Goal: Transaction & Acquisition: Subscribe to service/newsletter

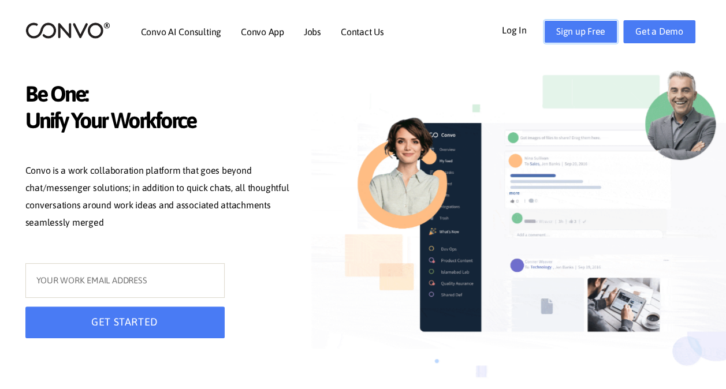
drag, startPoint x: 0, startPoint y: 0, endPoint x: 594, endPoint y: 34, distance: 595.5
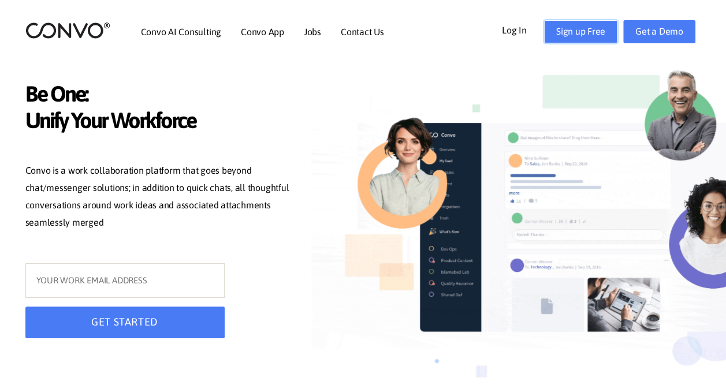
click at [594, 34] on link "Sign up Free" at bounding box center [580, 31] width 73 height 23
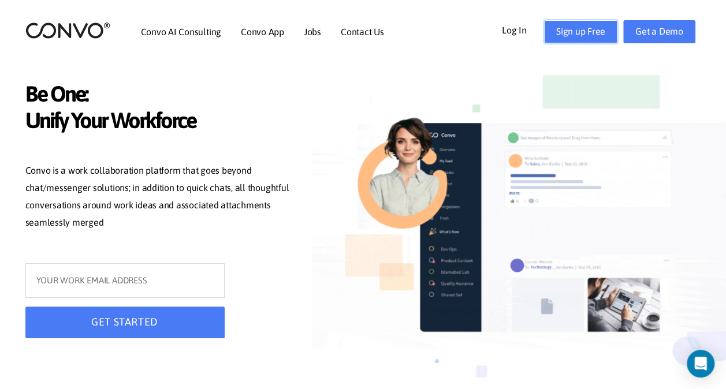
click at [589, 29] on link "Sign up Free" at bounding box center [580, 31] width 73 height 23
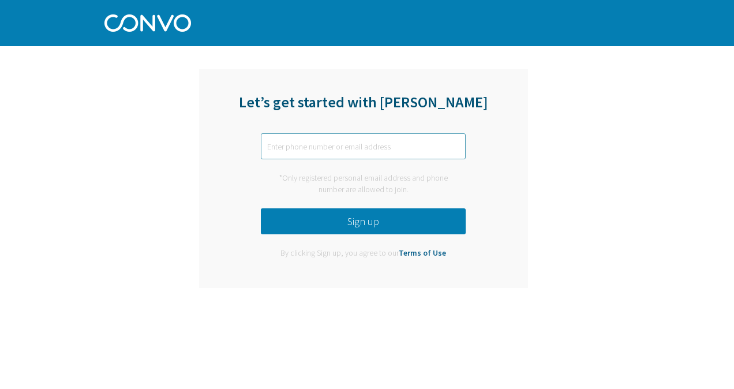
click at [301, 154] on input "text" at bounding box center [363, 146] width 205 height 26
type input "asma.abdurasak@savethechildren.org"
click at [313, 219] on button "Sign up" at bounding box center [363, 221] width 205 height 26
type input "asuum1434@gmail.com"
click at [401, 233] on button "Sign up" at bounding box center [363, 221] width 205 height 26
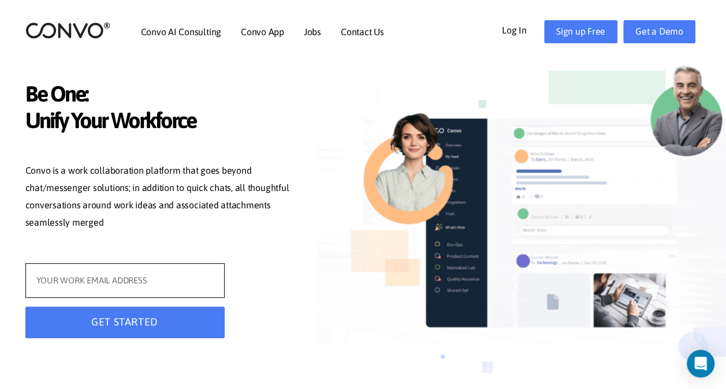
click at [103, 282] on input "text" at bounding box center [124, 280] width 199 height 35
type input "[EMAIL_ADDRESS][DOMAIN_NAME]"
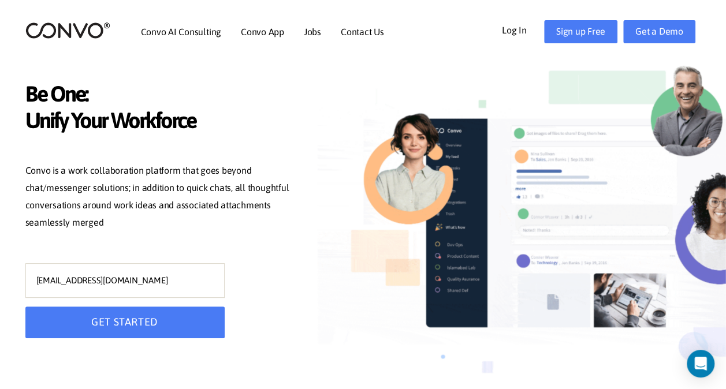
type input "asma.abdurasak@savethechildren.org"
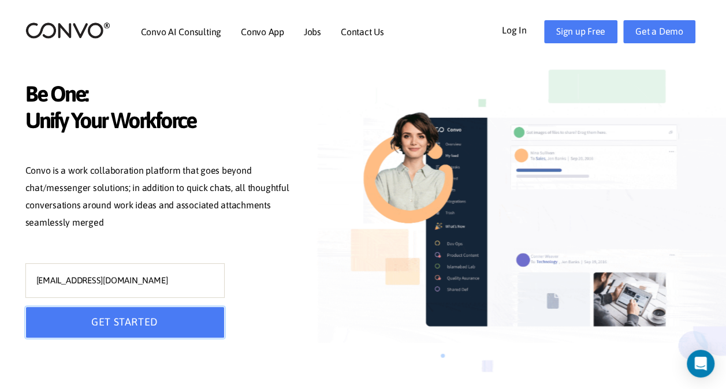
click at [118, 325] on button "GET STARTED" at bounding box center [124, 322] width 199 height 32
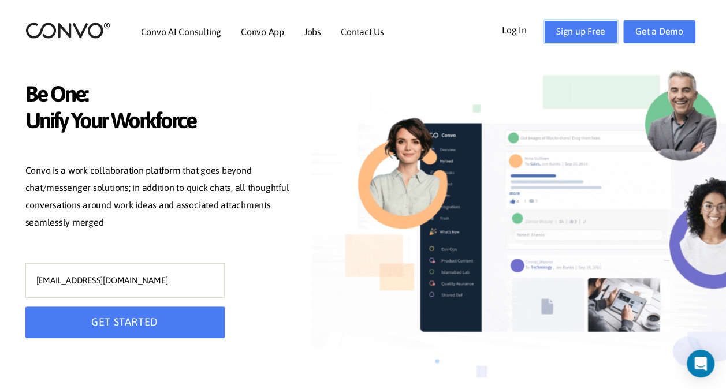
click at [573, 22] on link "Sign up Free" at bounding box center [580, 31] width 73 height 23
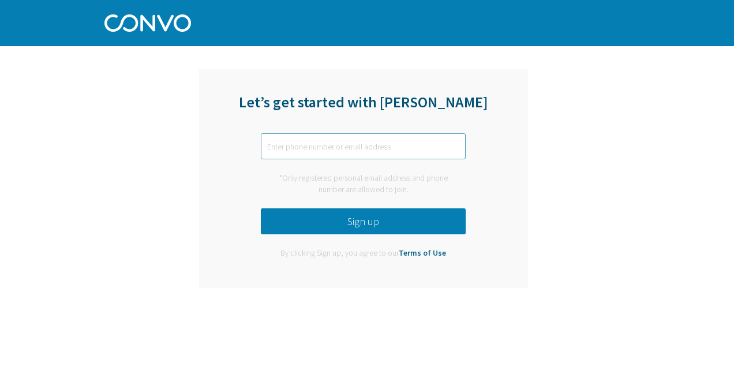
click at [366, 152] on input "text" at bounding box center [363, 146] width 205 height 26
type input "[EMAIL_ADDRESS][DOMAIN_NAME]"
click at [360, 224] on button "Sign up" at bounding box center [363, 221] width 205 height 26
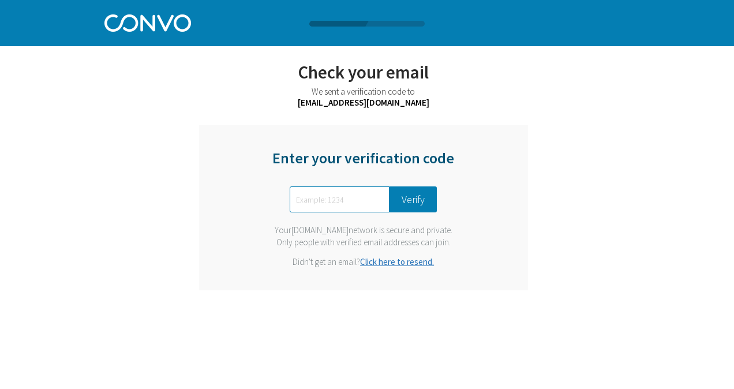
click at [396, 260] on link "Click here to resend." at bounding box center [397, 261] width 74 height 11
click at [348, 195] on input "text" at bounding box center [340, 199] width 100 height 26
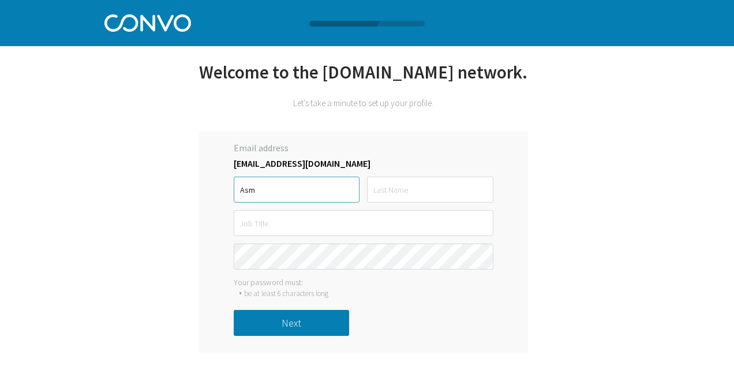
type input "Asma"
type input "Abdurasak"
type input "Asma"
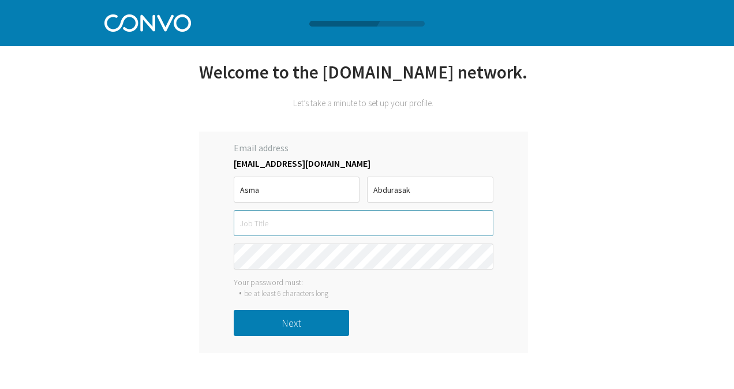
click at [267, 236] on input "text" at bounding box center [364, 223] width 260 height 26
type input "Program development Coordinator"
click at [308, 336] on button "Next" at bounding box center [291, 323] width 115 height 26
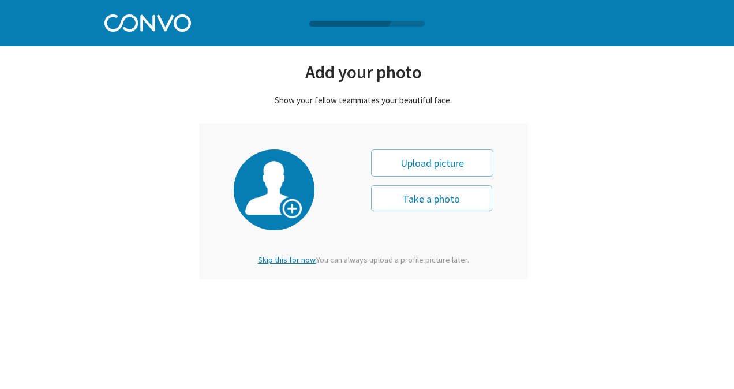
click at [289, 259] on span "Skip this for now." at bounding box center [287, 260] width 58 height 10
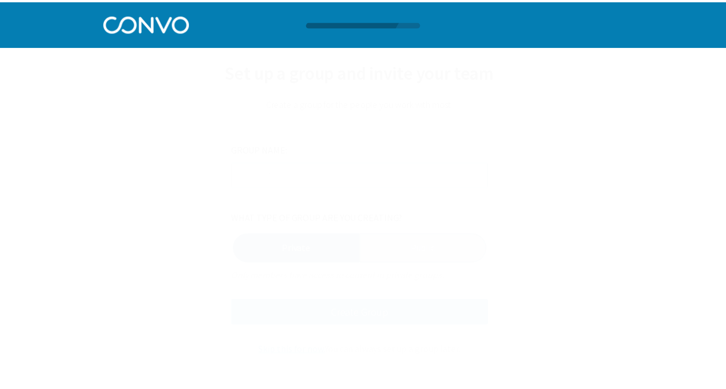
scroll to position [1, 0]
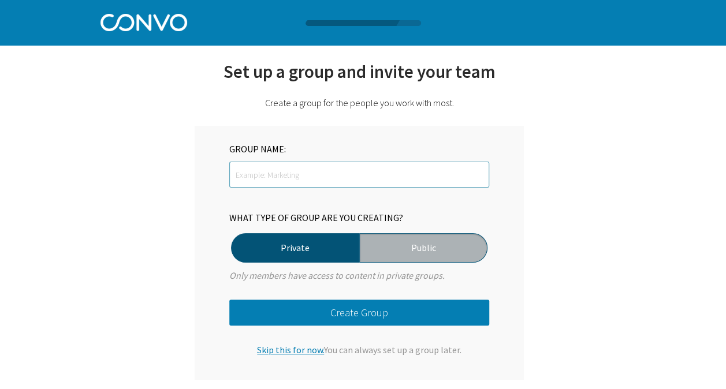
click at [297, 175] on input "text" at bounding box center [359, 175] width 260 height 26
type input "h"
type input "H"
click at [304, 353] on span "Skip this for now." at bounding box center [290, 350] width 67 height 12
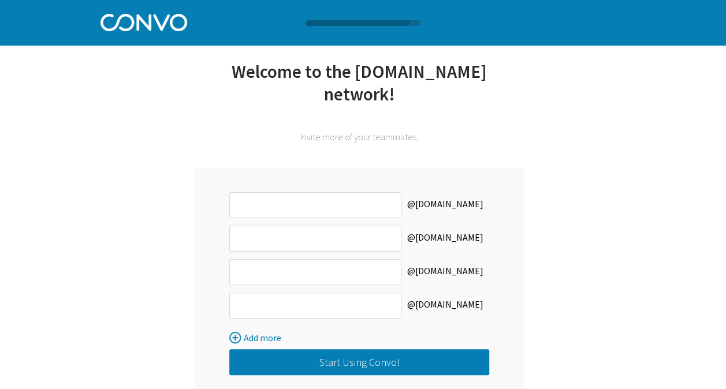
scroll to position [60, 0]
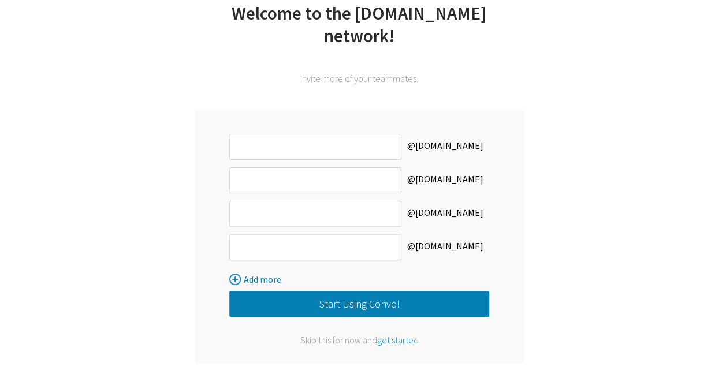
click at [410, 337] on span "get started" at bounding box center [398, 340] width 42 height 12
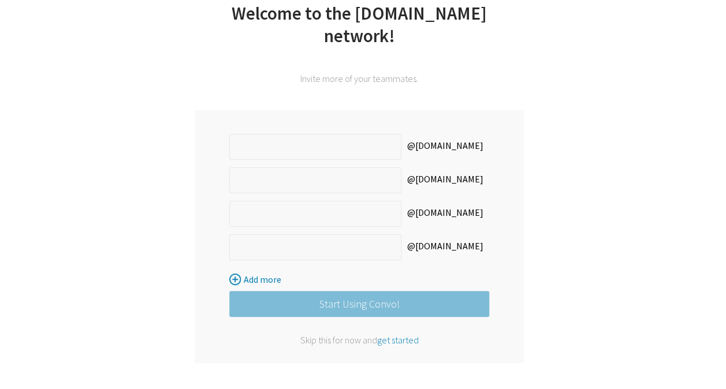
click at [395, 341] on span "get started" at bounding box center [398, 340] width 42 height 12
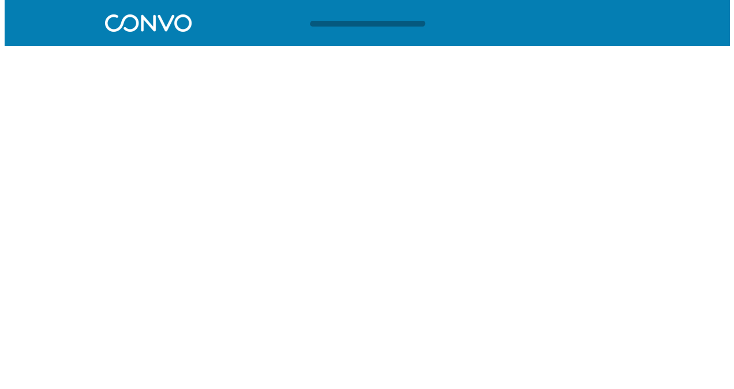
scroll to position [0, 0]
